Goal: Information Seeking & Learning: Learn about a topic

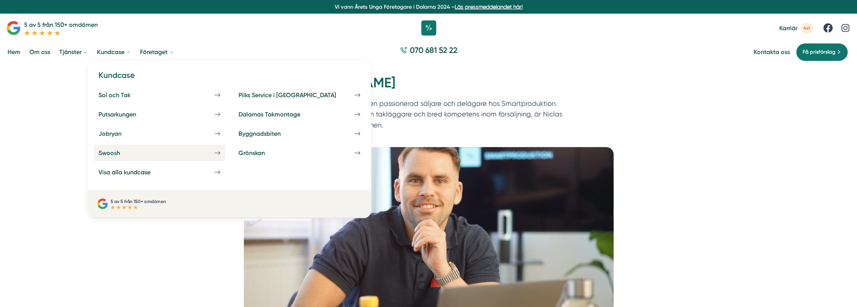
click at [130, 152] on div "Swoosh" at bounding box center [119, 152] width 40 height 7
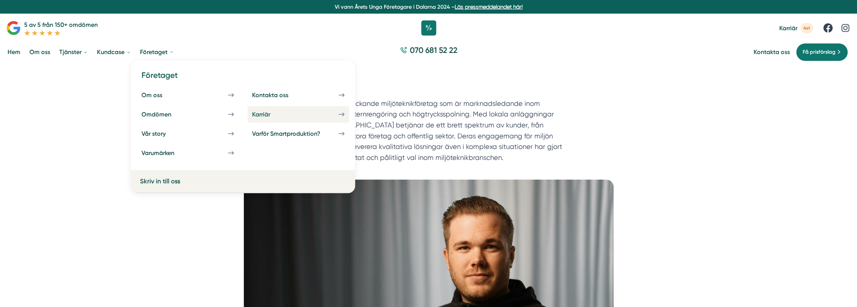
click at [303, 118] on link "Karriär" at bounding box center [299, 114] width 102 height 16
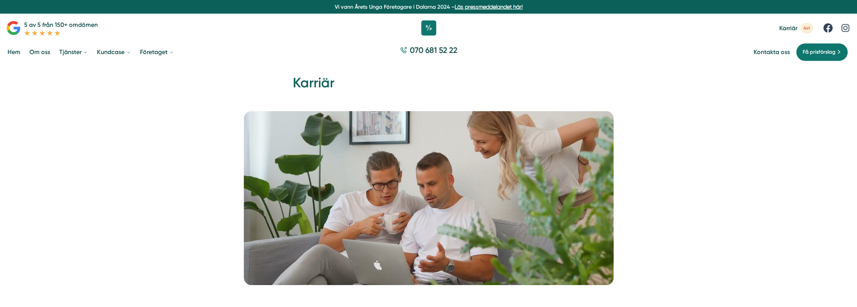
scroll to position [268, 0]
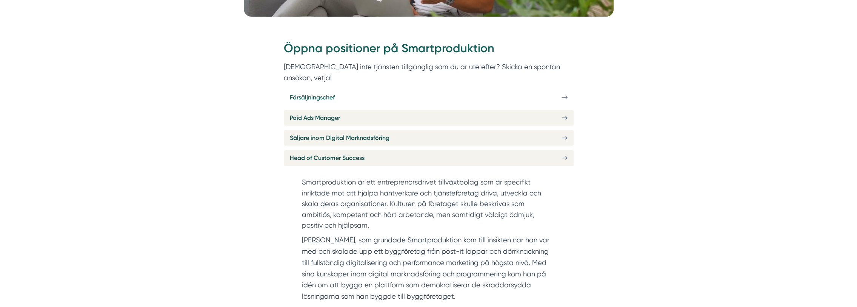
click at [571, 89] on link "Försäljningschef" at bounding box center [429, 96] width 290 height 15
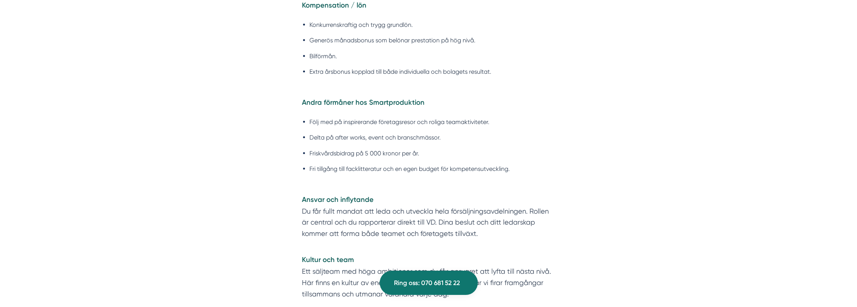
scroll to position [1491, 0]
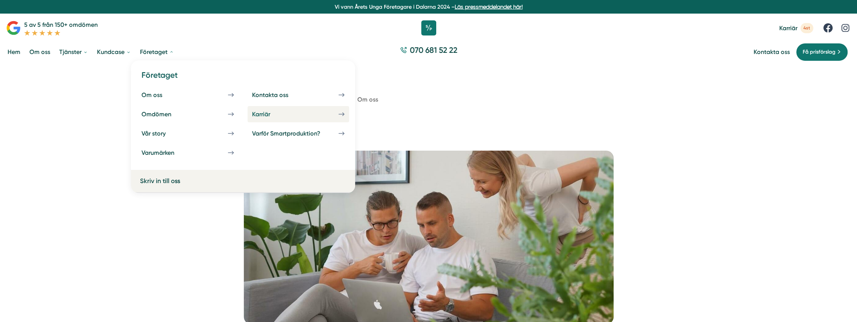
click at [313, 115] on link "Karriär" at bounding box center [299, 114] width 102 height 16
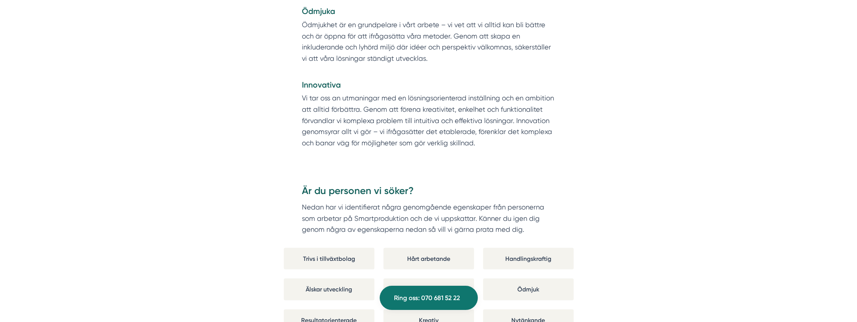
scroll to position [282, 0]
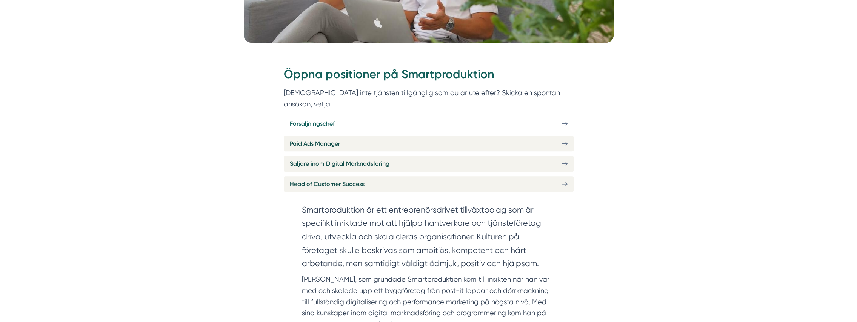
click at [550, 116] on link "Försäljningschef" at bounding box center [429, 123] width 290 height 15
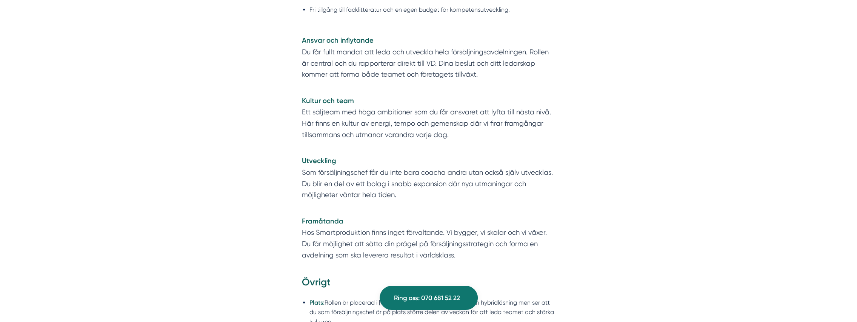
scroll to position [1915, 0]
